Goal: Entertainment & Leisure: Consume media (video, audio)

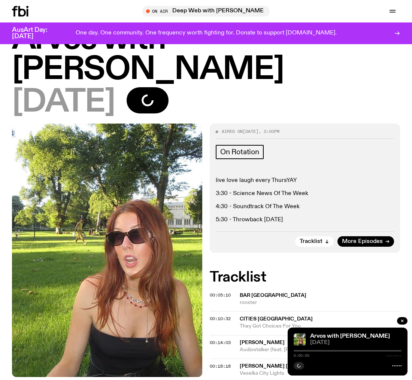
scroll to position [37, 0]
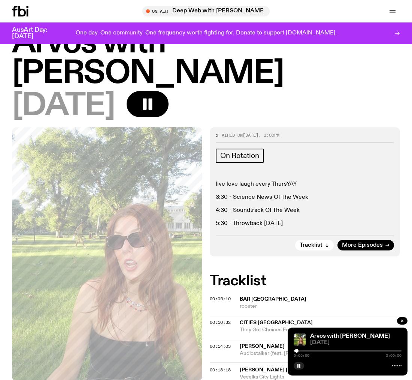
click at [297, 352] on div at bounding box center [297, 351] width 4 height 4
click at [396, 367] on icon at bounding box center [396, 366] width 9 height 6
click at [298, 365] on icon "button" at bounding box center [299, 366] width 4 height 4
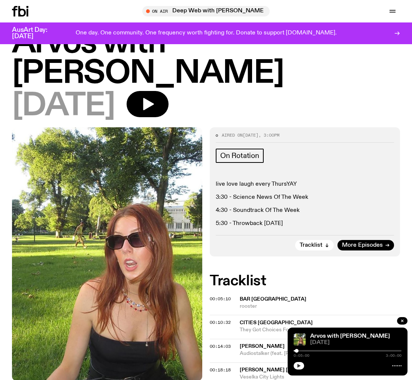
click at [299, 367] on icon "button" at bounding box center [298, 366] width 3 height 4
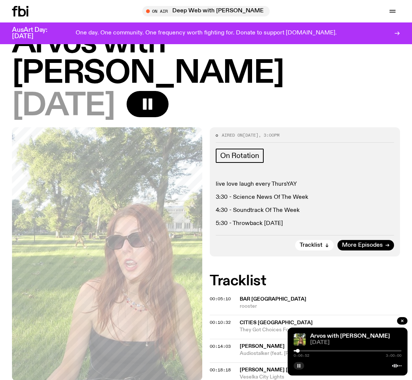
click at [298, 350] on div at bounding box center [298, 351] width 4 height 4
click at [299, 351] on div at bounding box center [299, 351] width 4 height 4
click at [301, 351] on div at bounding box center [301, 351] width 4 height 4
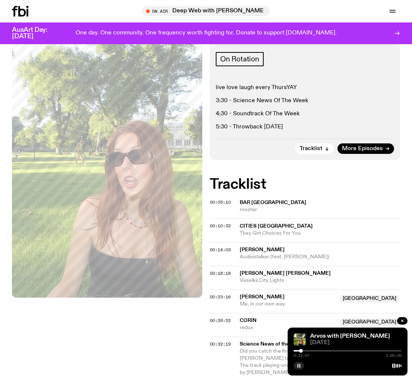
scroll to position [135, 0]
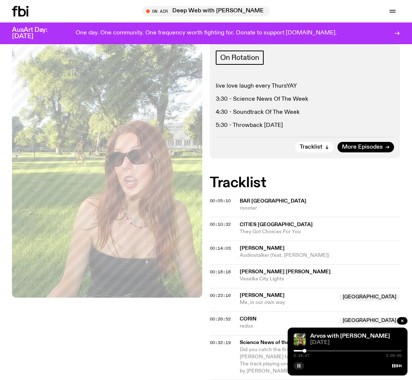
click at [304, 352] on div at bounding box center [304, 351] width 4 height 4
click at [305, 352] on div at bounding box center [305, 351] width 4 height 4
click at [318, 351] on div at bounding box center [318, 351] width 4 height 4
click at [319, 351] on div at bounding box center [319, 351] width 4 height 4
click at [321, 351] on div at bounding box center [321, 351] width 4 height 4
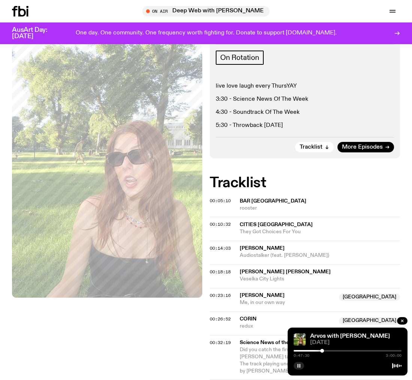
click at [322, 351] on div at bounding box center [322, 351] width 4 height 4
click at [325, 351] on div at bounding box center [325, 351] width 4 height 4
click at [323, 351] on div at bounding box center [323, 351] width 4 height 4
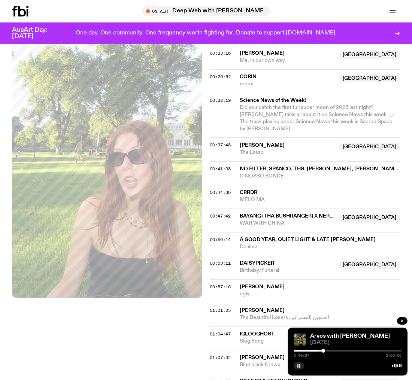
scroll to position [386, 0]
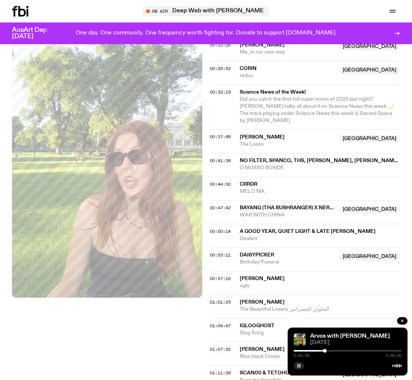
click at [325, 351] on div at bounding box center [325, 351] width 4 height 4
click at [324, 351] on div at bounding box center [324, 351] width 4 height 4
click at [324, 352] on div at bounding box center [324, 351] width 4 height 4
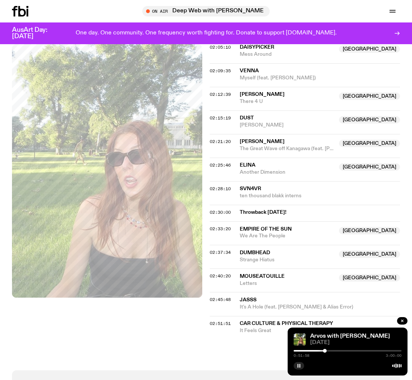
scroll to position [1016, 0]
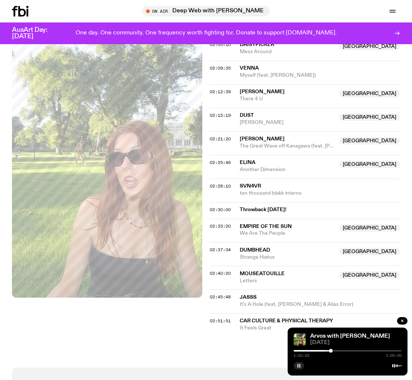
click at [331, 352] on div at bounding box center [331, 351] width 4 height 4
click at [333, 352] on div at bounding box center [333, 351] width 4 height 4
click at [336, 352] on div at bounding box center [336, 351] width 4 height 4
click at [337, 351] on div at bounding box center [337, 351] width 4 height 4
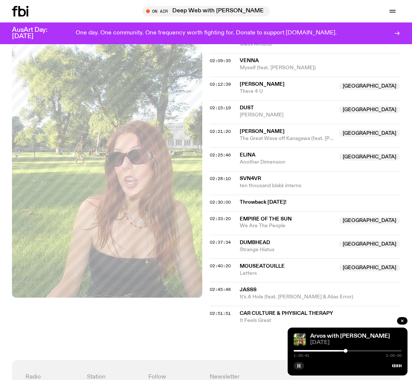
scroll to position [1024, 0]
click at [348, 351] on div at bounding box center [348, 351] width 4 height 4
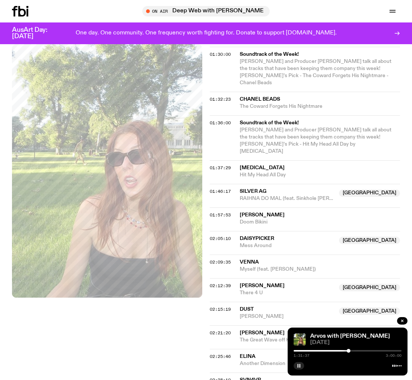
scroll to position [821, 0]
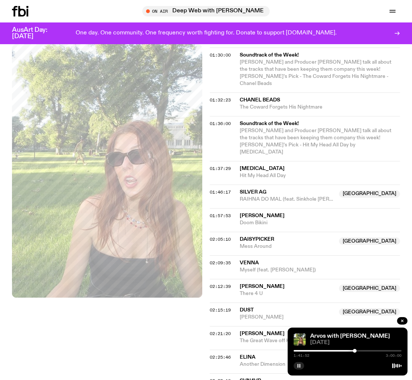
click at [355, 351] on div at bounding box center [355, 351] width 4 height 4
click at [356, 351] on div at bounding box center [356, 351] width 4 height 4
click at [357, 351] on div at bounding box center [357, 351] width 4 height 4
click at [358, 352] on div at bounding box center [358, 351] width 4 height 4
click at [359, 351] on div at bounding box center [359, 351] width 4 height 4
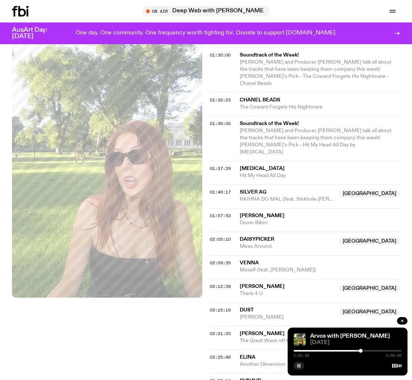
click at [361, 350] on div at bounding box center [361, 351] width 4 height 4
click at [362, 350] on div at bounding box center [362, 351] width 4 height 4
click at [366, 352] on div at bounding box center [366, 351] width 4 height 4
click at [367, 352] on div at bounding box center [367, 351] width 4 height 4
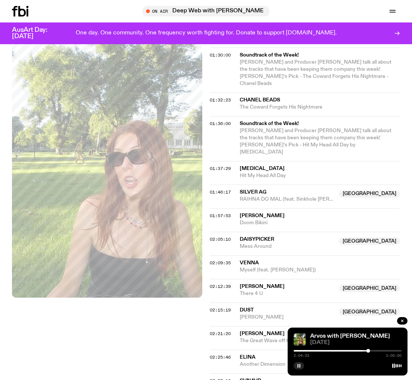
click at [368, 352] on div at bounding box center [368, 351] width 4 height 4
click at [369, 352] on div at bounding box center [369, 351] width 4 height 4
click at [369, 352] on div at bounding box center [370, 351] width 4 height 4
click at [371, 352] on div at bounding box center [371, 351] width 4 height 4
click at [371, 352] on div at bounding box center [372, 351] width 4 height 4
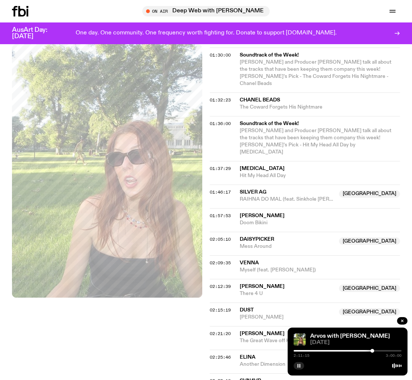
click at [372, 352] on div at bounding box center [372, 351] width 4 height 4
click at [373, 352] on div at bounding box center [373, 351] width 4 height 4
click at [374, 351] on div at bounding box center [374, 351] width 4 height 4
click at [374, 352] on div at bounding box center [374, 351] width 4 height 4
click at [375, 352] on div at bounding box center [375, 351] width 4 height 4
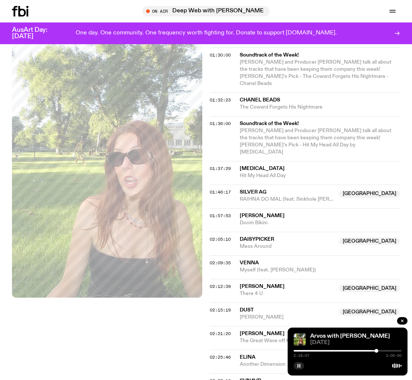
click at [376, 352] on div at bounding box center [376, 351] width 4 height 4
click at [377, 352] on div at bounding box center [377, 351] width 4 height 4
click at [377, 352] on div at bounding box center [378, 351] width 4 height 4
click at [378, 352] on div at bounding box center [378, 351] width 4 height 4
click at [378, 352] on div at bounding box center [379, 351] width 4 height 4
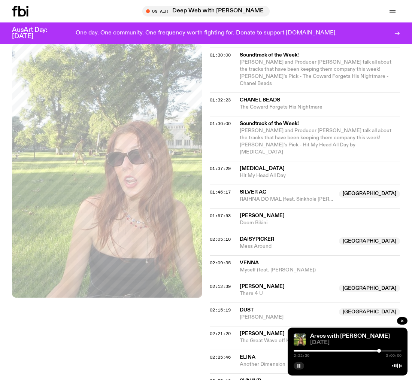
click at [379, 352] on div at bounding box center [379, 351] width 4 height 4
click at [380, 351] on div at bounding box center [380, 351] width 4 height 4
click at [381, 351] on div at bounding box center [381, 351] width 4 height 4
click at [381, 352] on div at bounding box center [381, 351] width 4 height 4
click at [384, 351] on div at bounding box center [384, 351] width 4 height 4
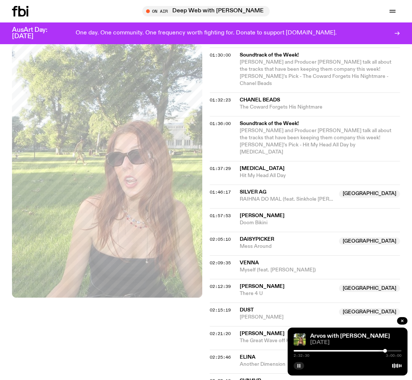
click at [385, 351] on div at bounding box center [385, 351] width 4 height 4
click at [386, 351] on div at bounding box center [386, 351] width 4 height 4
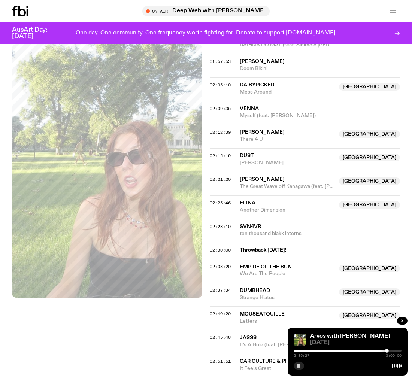
scroll to position [982, 0]
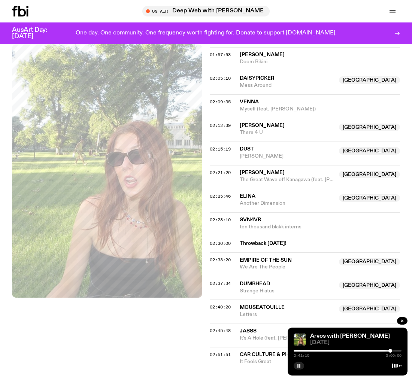
click at [390, 350] on div at bounding box center [390, 351] width 4 height 4
click at [391, 350] on div at bounding box center [391, 351] width 4 height 4
click at [392, 350] on div at bounding box center [392, 351] width 4 height 4
click at [393, 351] on div at bounding box center [393, 351] width 4 height 4
click at [394, 351] on div at bounding box center [394, 351] width 4 height 4
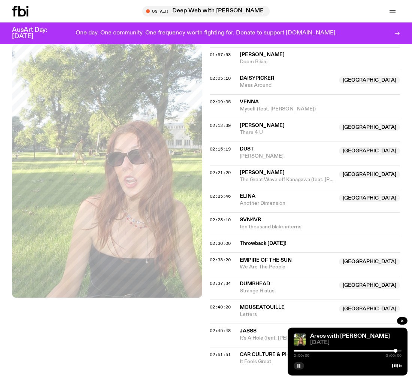
click at [395, 351] on div at bounding box center [395, 351] width 4 height 4
click at [396, 351] on div at bounding box center [396, 351] width 4 height 4
click at [297, 362] on div at bounding box center [348, 365] width 108 height 9
